Goal: Task Accomplishment & Management: Manage account settings

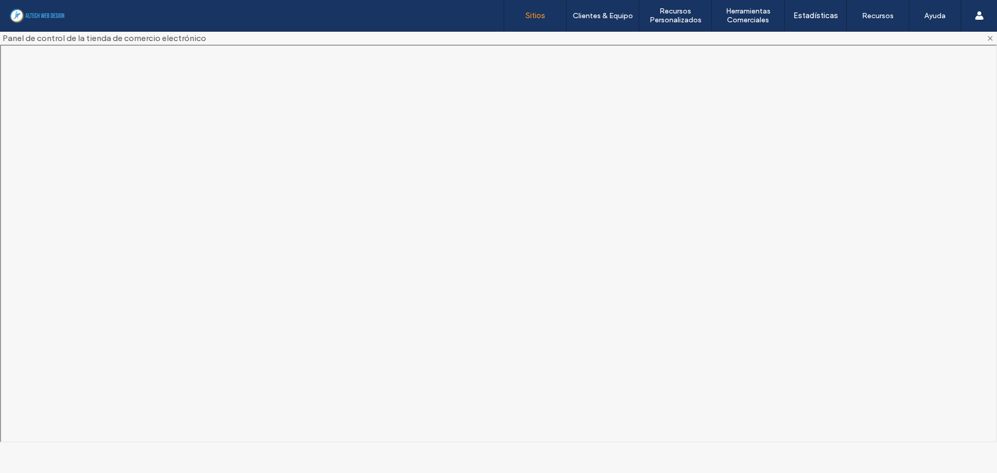
click at [540, 7] on link "Sitios" at bounding box center [535, 15] width 62 height 31
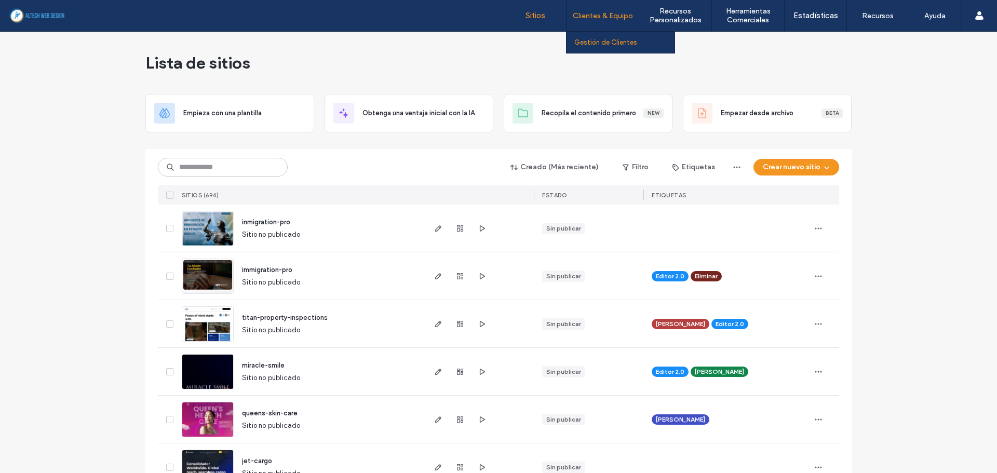
click at [603, 46] on link "Gestión de Clientes" at bounding box center [624, 42] width 100 height 21
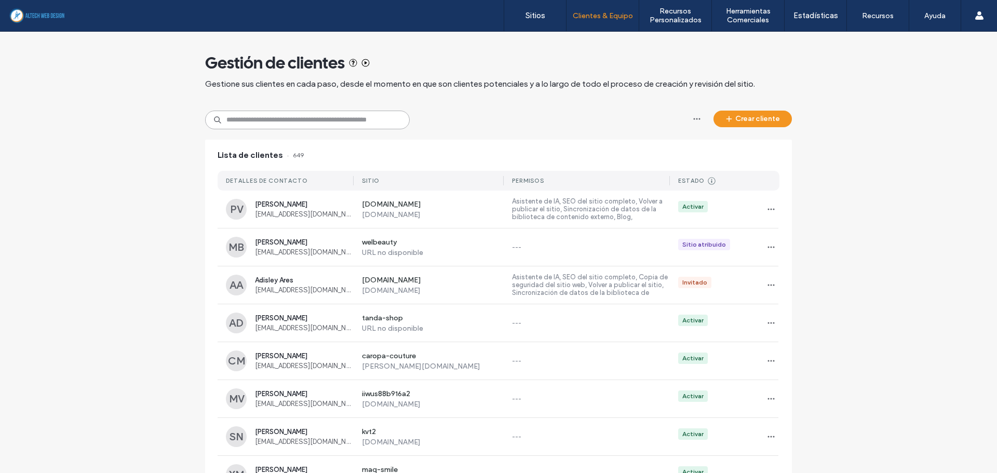
click at [311, 125] on input at bounding box center [307, 120] width 204 height 19
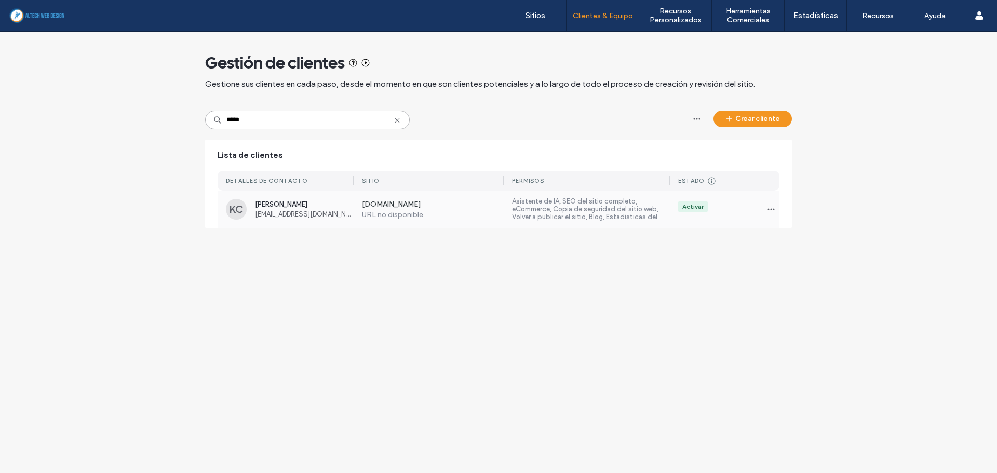
type input "*****"
click at [333, 203] on span "[PERSON_NAME]" at bounding box center [304, 204] width 99 height 8
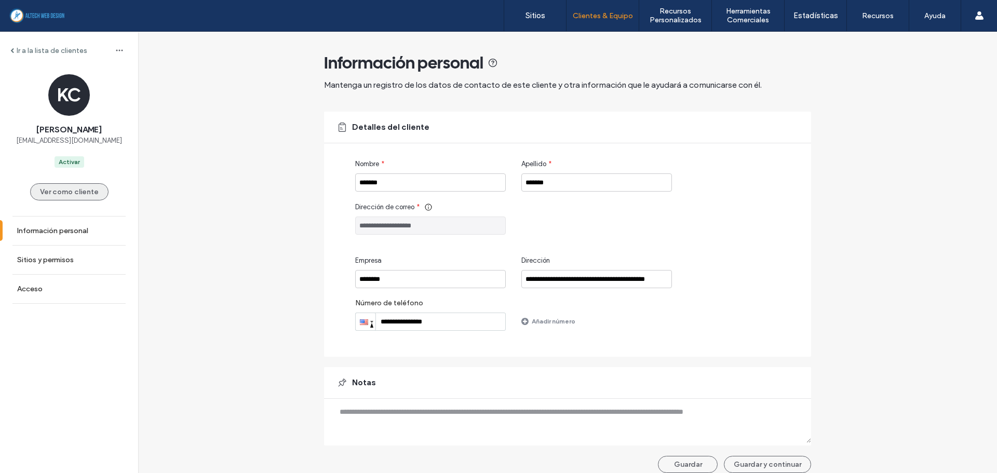
click at [74, 190] on button "Ver como cliente" at bounding box center [69, 191] width 78 height 17
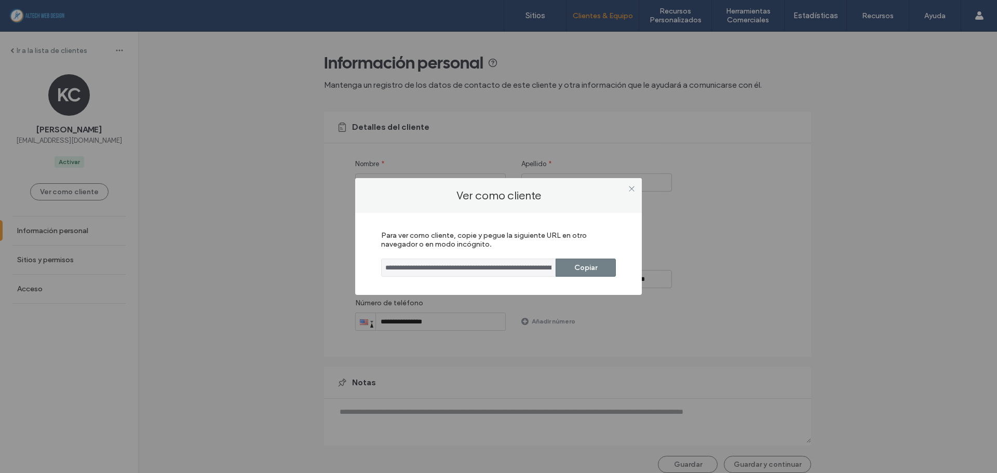
click at [604, 265] on button "Copiar" at bounding box center [585, 267] width 60 height 18
